Goal: Task Accomplishment & Management: Use online tool/utility

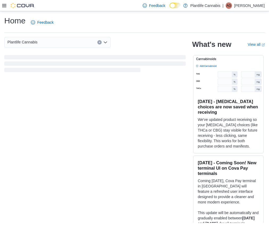
drag, startPoint x: 3, startPoint y: 7, endPoint x: 5, endPoint y: 10, distance: 3.2
click at [3, 7] on icon at bounding box center [4, 5] width 4 height 4
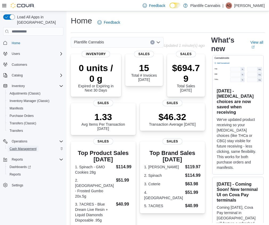
click at [25, 146] on span "Cash Management" at bounding box center [23, 148] width 27 height 4
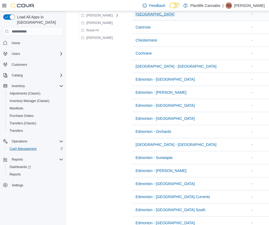
scroll to position [178, 0]
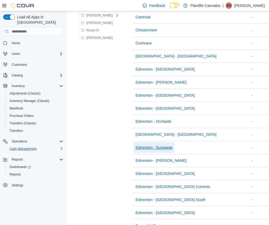
click at [167, 150] on span "Edmonton - Sunwapta" at bounding box center [154, 147] width 37 height 11
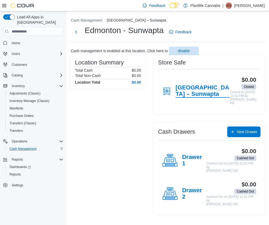
click at [191, 90] on h4 "Edmonton – Sunwapta" at bounding box center [202, 90] width 54 height 13
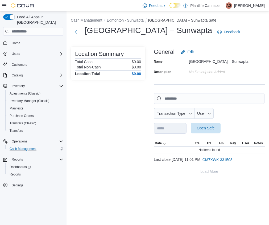
click at [220, 125] on button "Open Safe" at bounding box center [206, 128] width 30 height 11
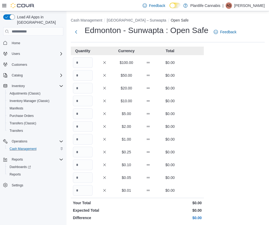
scroll to position [64, 0]
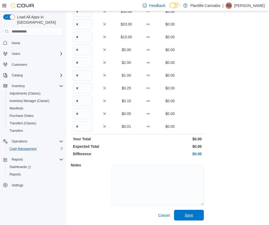
click at [191, 214] on span "Save" at bounding box center [188, 214] width 9 height 5
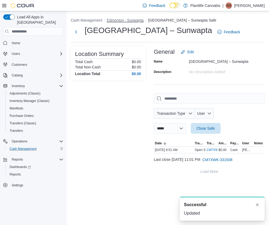
click at [121, 21] on button "Edmonton - Sunwapta" at bounding box center [125, 20] width 37 height 4
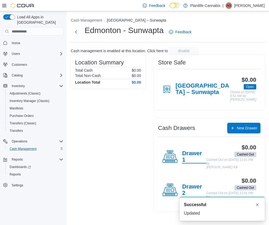
click at [186, 153] on h4 "Drawer 1" at bounding box center [194, 156] width 24 height 13
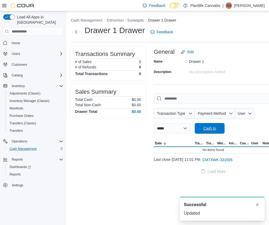
click at [212, 130] on span "Cash In" at bounding box center [209, 127] width 13 height 5
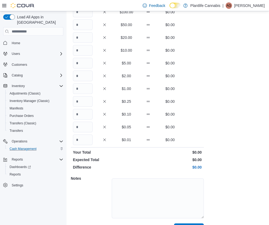
scroll to position [64, 0]
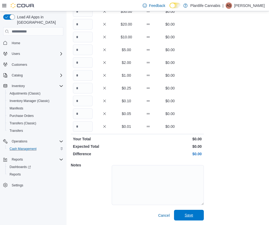
click at [180, 216] on span "Save" at bounding box center [188, 214] width 23 height 11
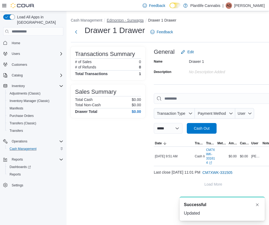
click at [128, 18] on button "Edmonton - Sunwapta" at bounding box center [125, 20] width 37 height 4
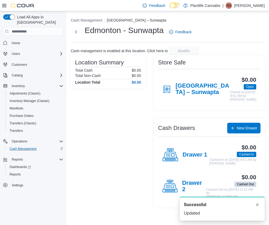
click at [186, 187] on h4 "Drawer 2" at bounding box center [194, 185] width 24 height 13
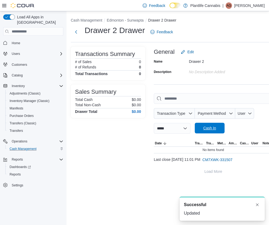
click at [209, 129] on span "Cash In" at bounding box center [209, 128] width 23 height 11
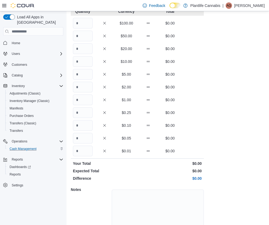
scroll to position [64, 0]
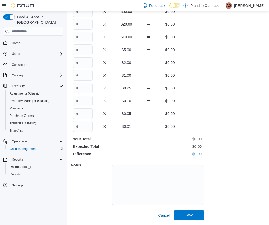
click at [195, 217] on span "Save" at bounding box center [188, 214] width 23 height 11
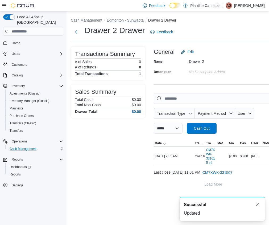
click at [129, 21] on button "Edmonton - Sunwapta" at bounding box center [125, 20] width 37 height 4
